Goal: Check status: Check status

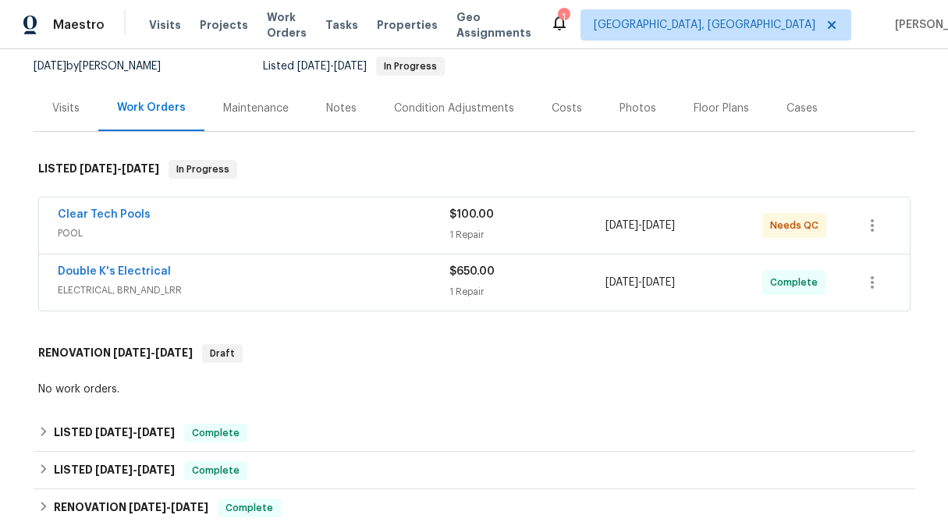
scroll to position [152, 0]
click at [137, 272] on link "Double K's Electrical" at bounding box center [114, 270] width 113 height 11
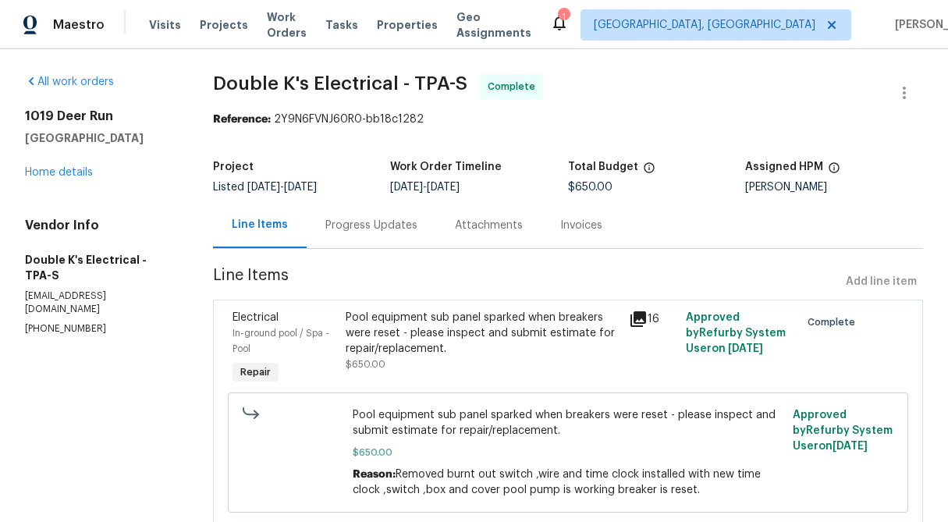
click at [359, 233] on div "Progress Updates" at bounding box center [372, 225] width 130 height 46
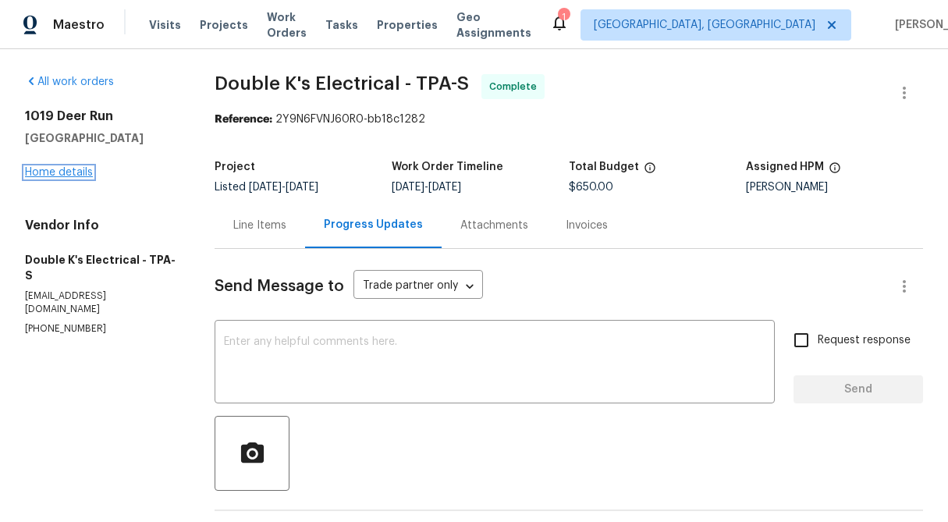
click at [65, 171] on link "Home details" at bounding box center [59, 172] width 68 height 11
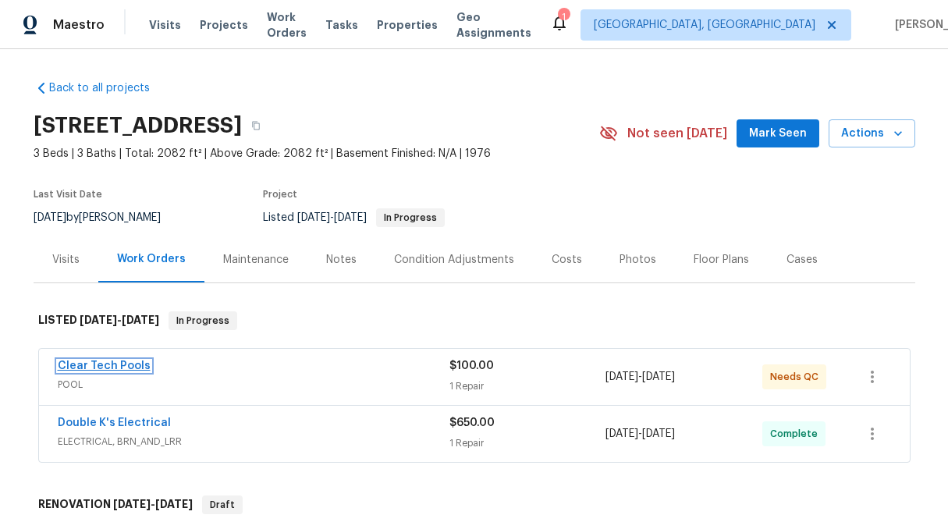
click at [129, 364] on link "Clear Tech Pools" at bounding box center [104, 365] width 93 height 11
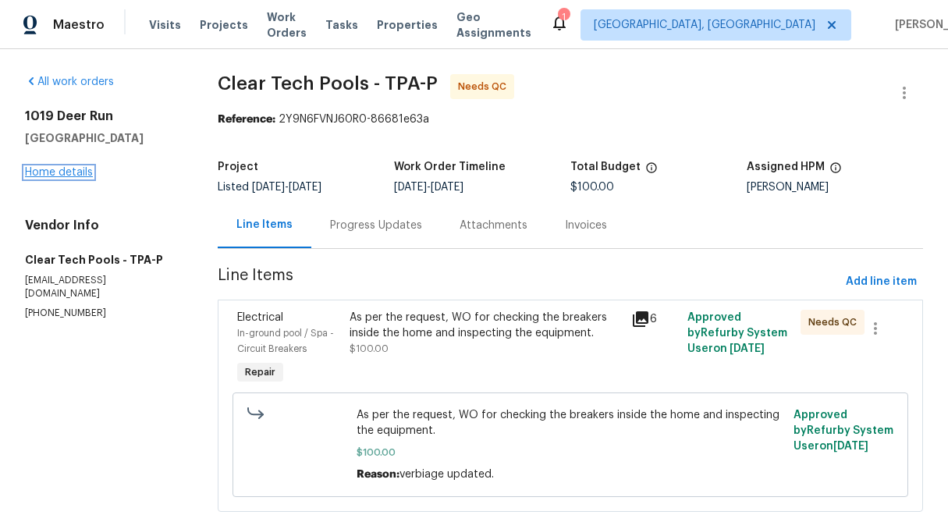
click at [74, 173] on link "Home details" at bounding box center [59, 172] width 68 height 11
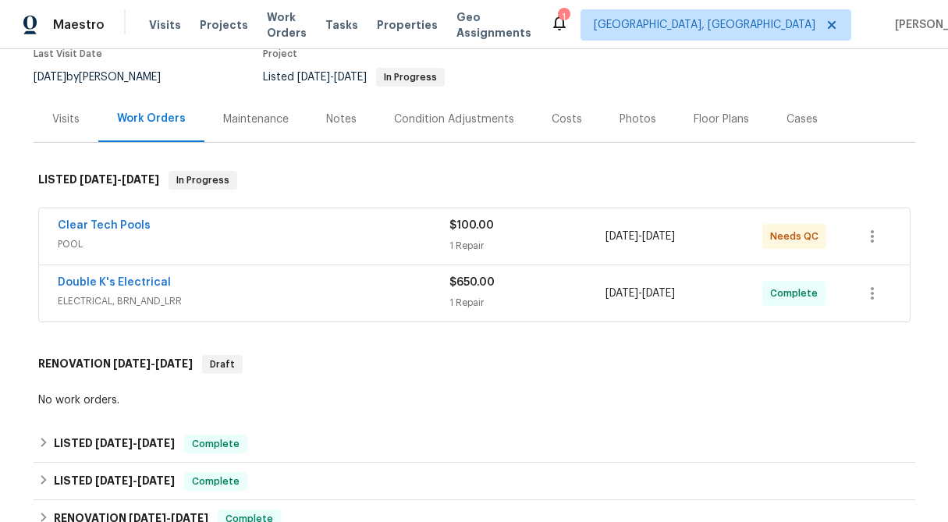
scroll to position [139, 0]
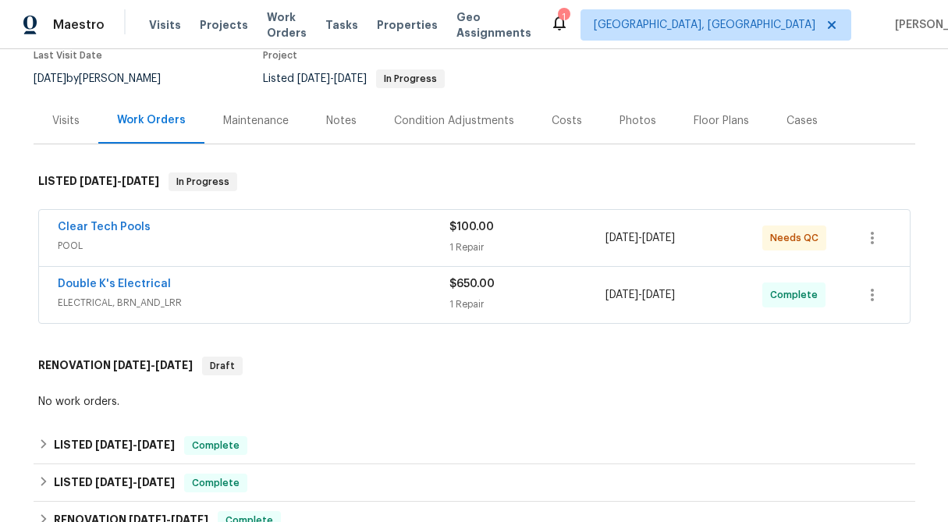
click at [498, 307] on div "1 Repair" at bounding box center [527, 304] width 157 height 16
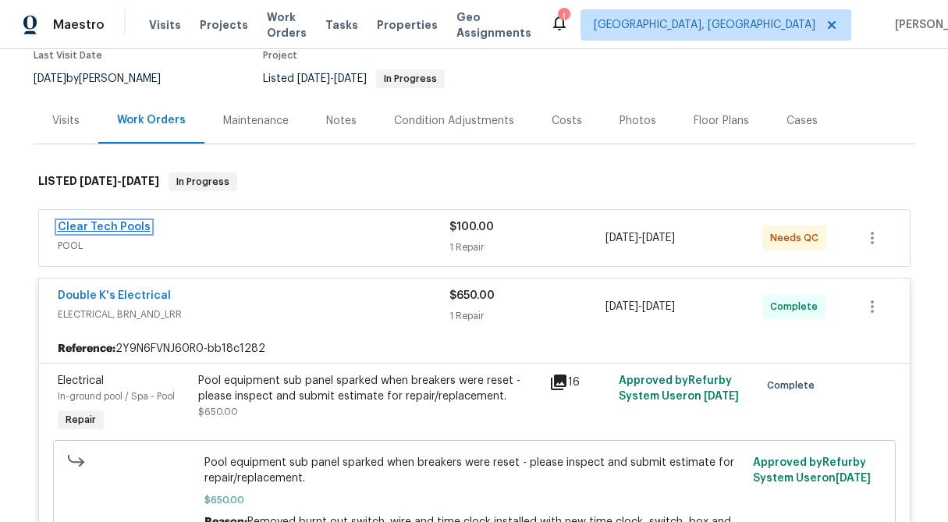
click at [122, 231] on link "Clear Tech Pools" at bounding box center [104, 227] width 93 height 11
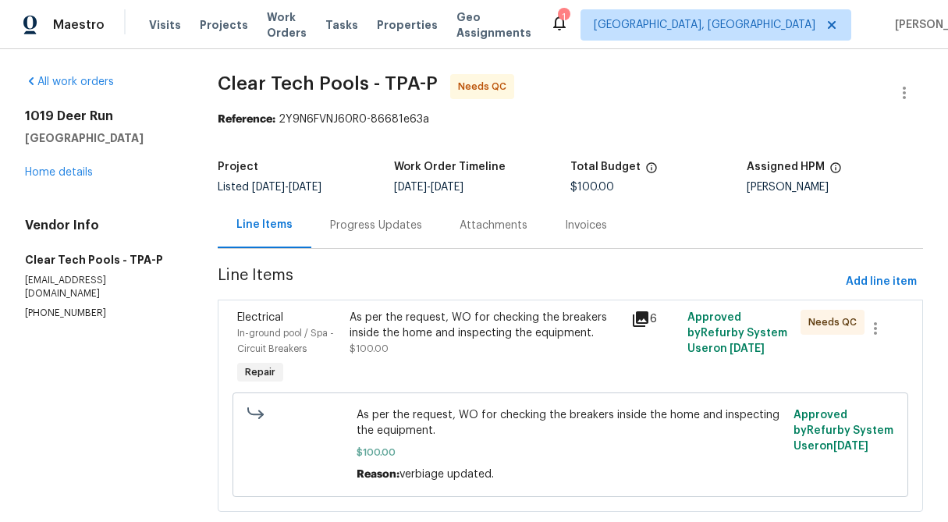
scroll to position [26, 0]
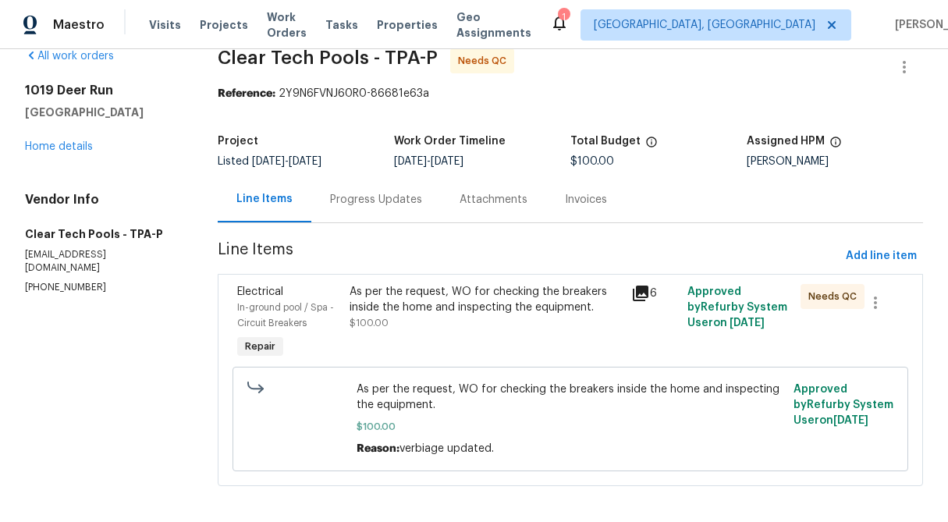
click at [364, 185] on div "Progress Updates" at bounding box center [376, 199] width 130 height 46
